Goal: Task Accomplishment & Management: Manage account settings

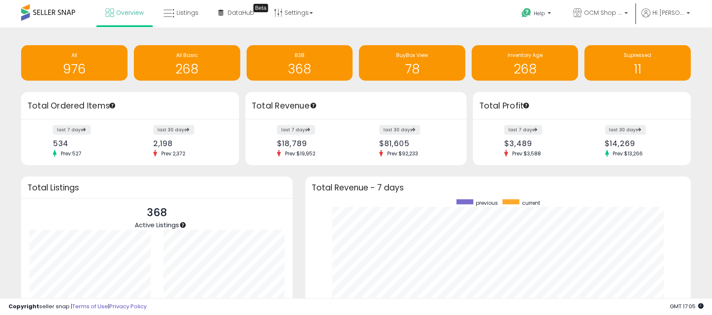
scroll to position [160, 368]
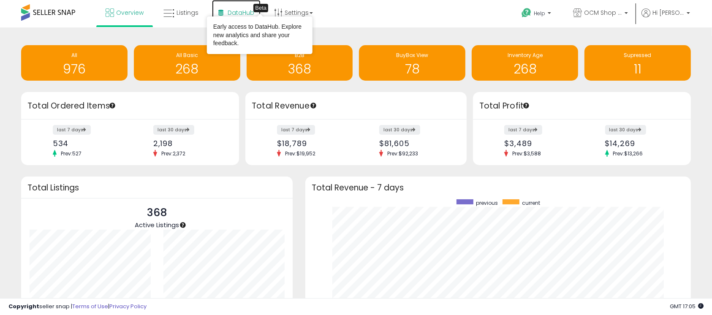
click at [235, 13] on span "DataHub" at bounding box center [240, 12] width 27 height 8
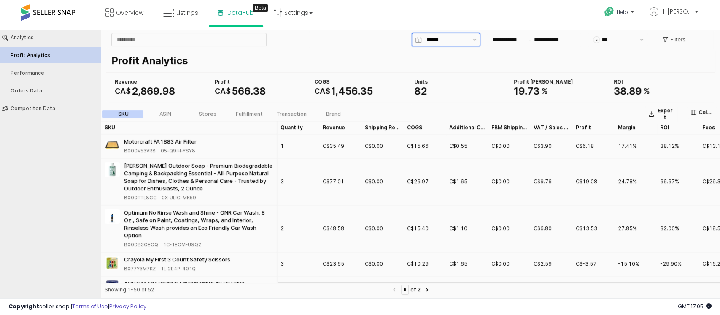
click at [439, 39] on input "App Frame" at bounding box center [447, 39] width 41 height 8
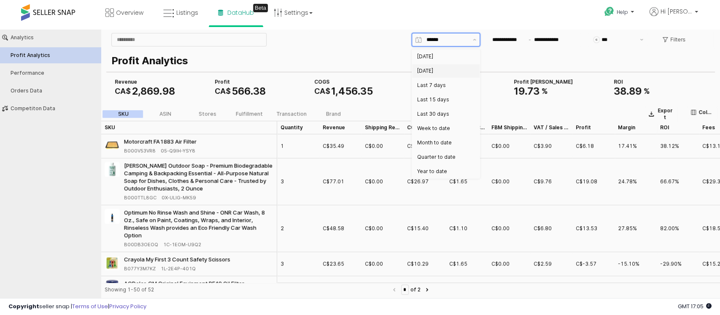
click at [427, 68] on div "[DATE]" at bounding box center [443, 71] width 52 height 7
type input "*********"
type input "**********"
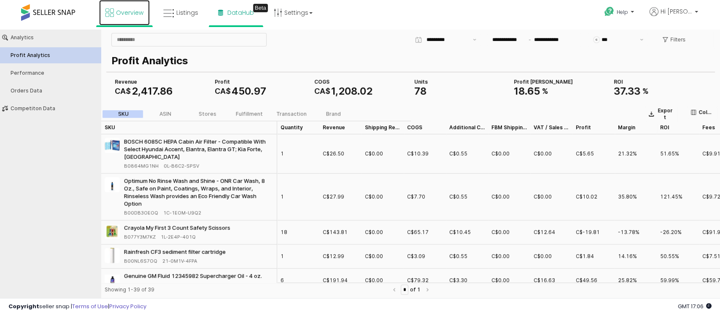
click at [110, 13] on icon at bounding box center [110, 12] width 8 height 8
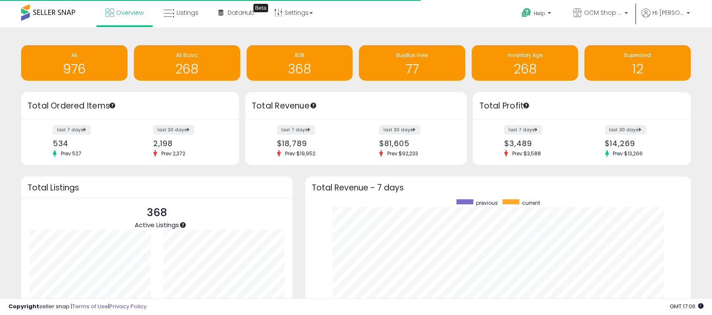
scroll to position [160, 368]
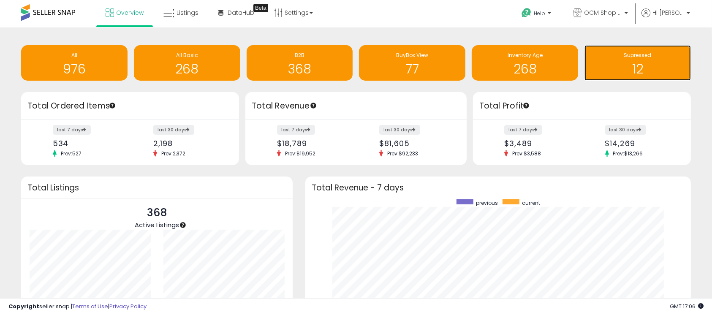
click at [631, 66] on h1 "12" at bounding box center [637, 69] width 98 height 14
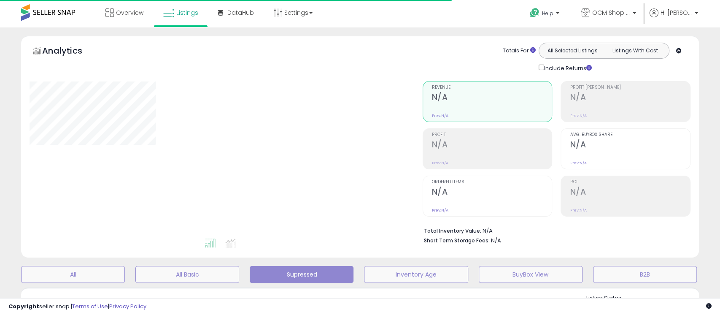
select select "**"
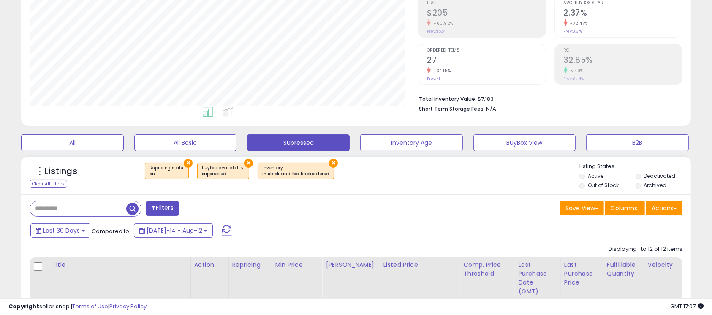
scroll to position [195, 0]
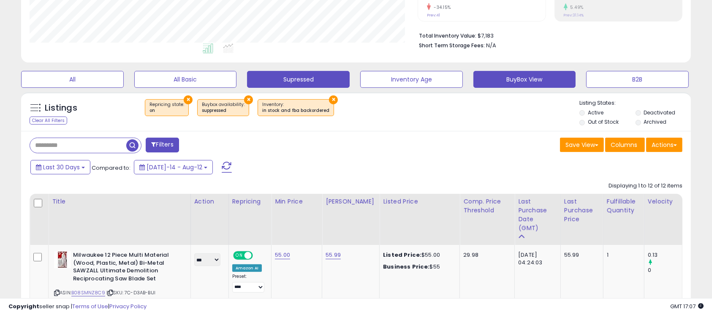
click at [522, 79] on button "BuyBox View" at bounding box center [524, 79] width 103 height 17
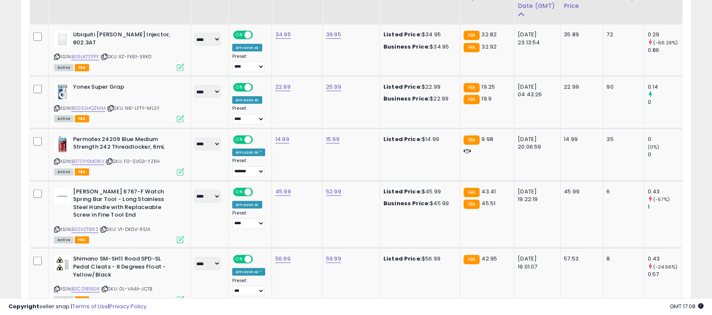
scroll to position [689, 0]
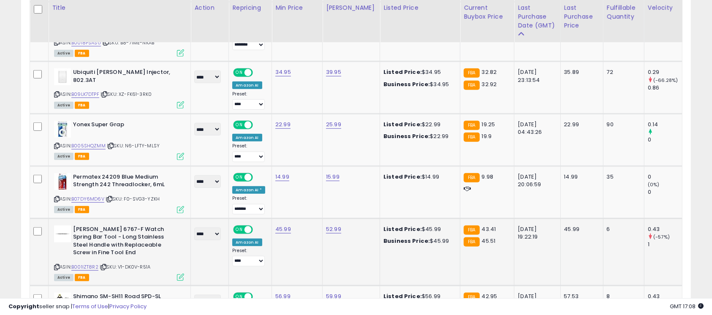
click at [284, 230] on td "45.99" at bounding box center [297, 252] width 51 height 68
click at [284, 228] on link "45.99" at bounding box center [283, 229] width 16 height 8
type input "****"
click at [314, 204] on button "submit" at bounding box center [307, 204] width 14 height 13
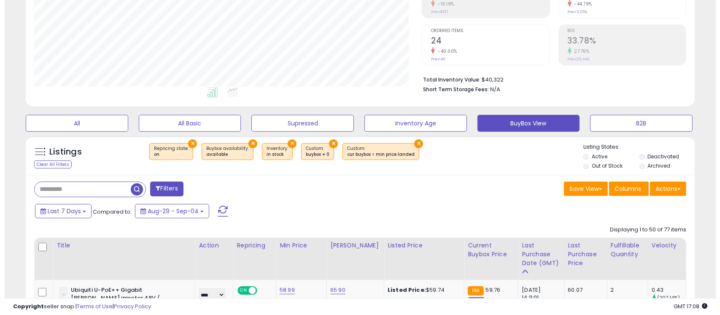
scroll to position [126, 0]
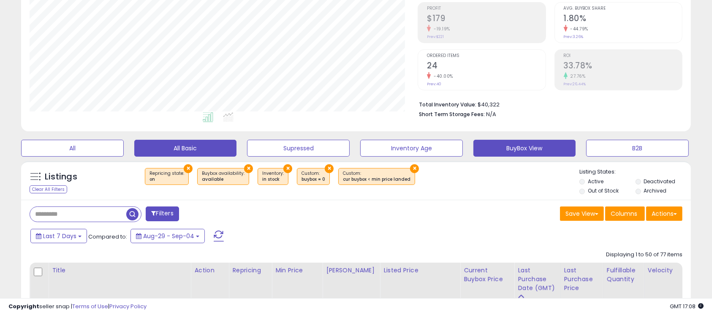
click at [173, 146] on button "All Basic" at bounding box center [185, 148] width 103 height 17
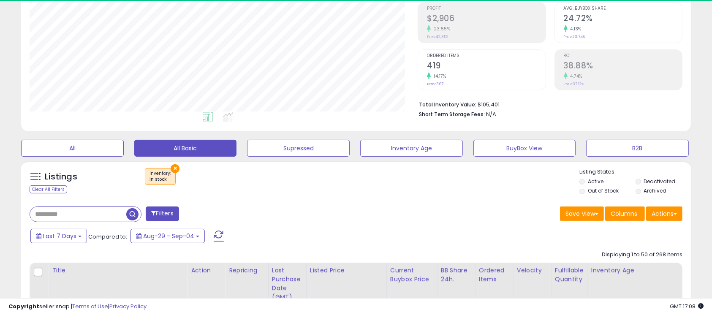
scroll to position [173, 388]
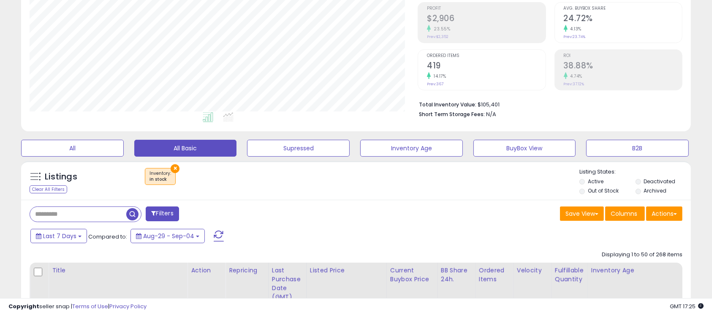
click at [130, 124] on ul at bounding box center [209, 118] width 390 height 15
